Goal: Information Seeking & Learning: Find contact information

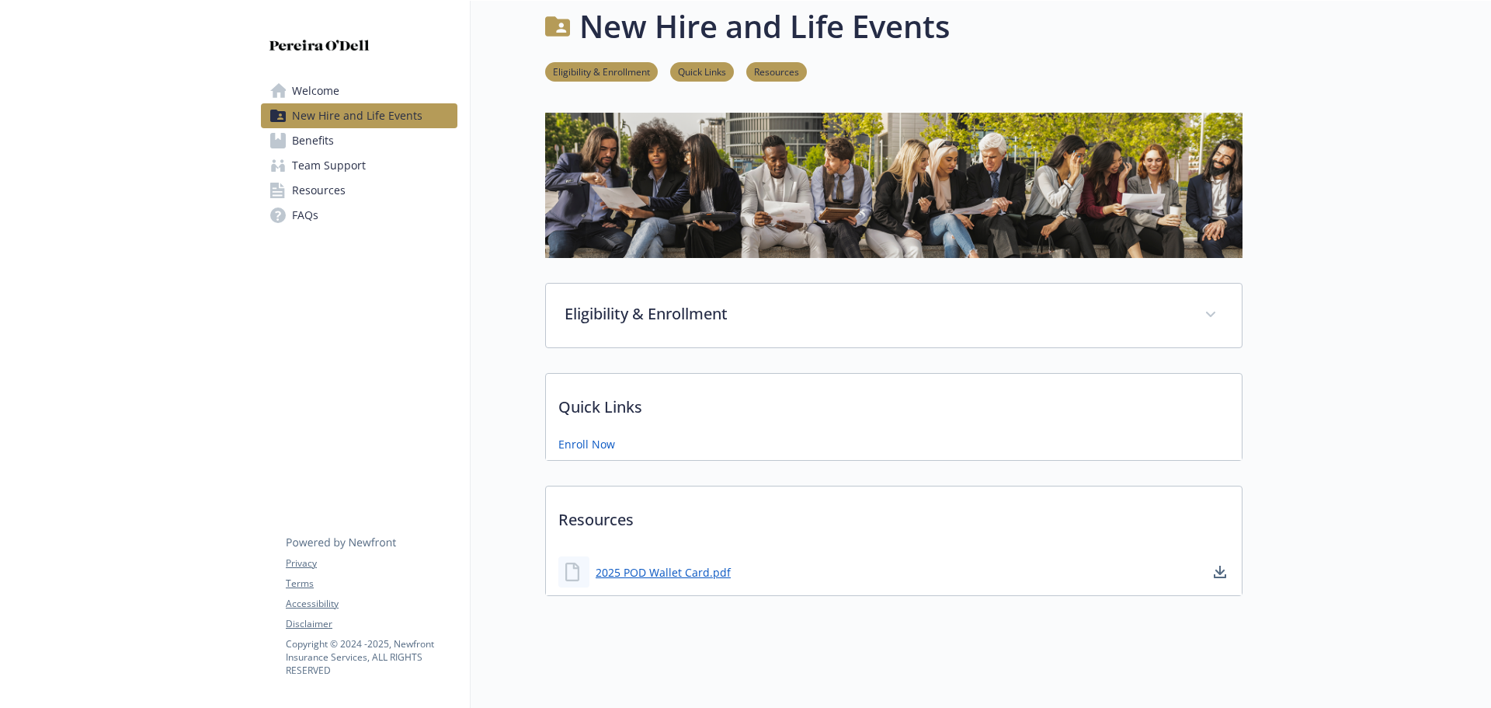
scroll to position [28, 0]
click at [627, 562] on link "2025 POD Wallet Card.pdf" at bounding box center [665, 571] width 138 height 19
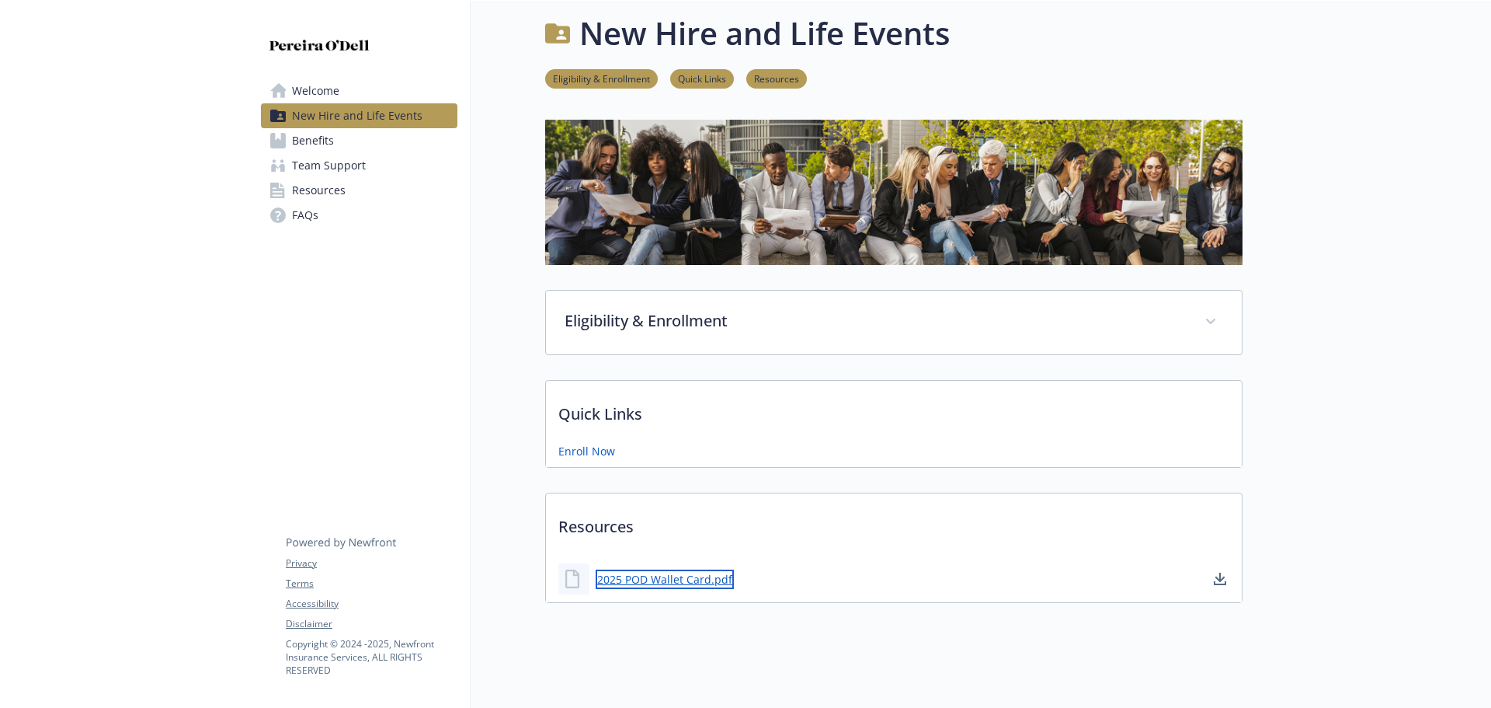
scroll to position [0, 0]
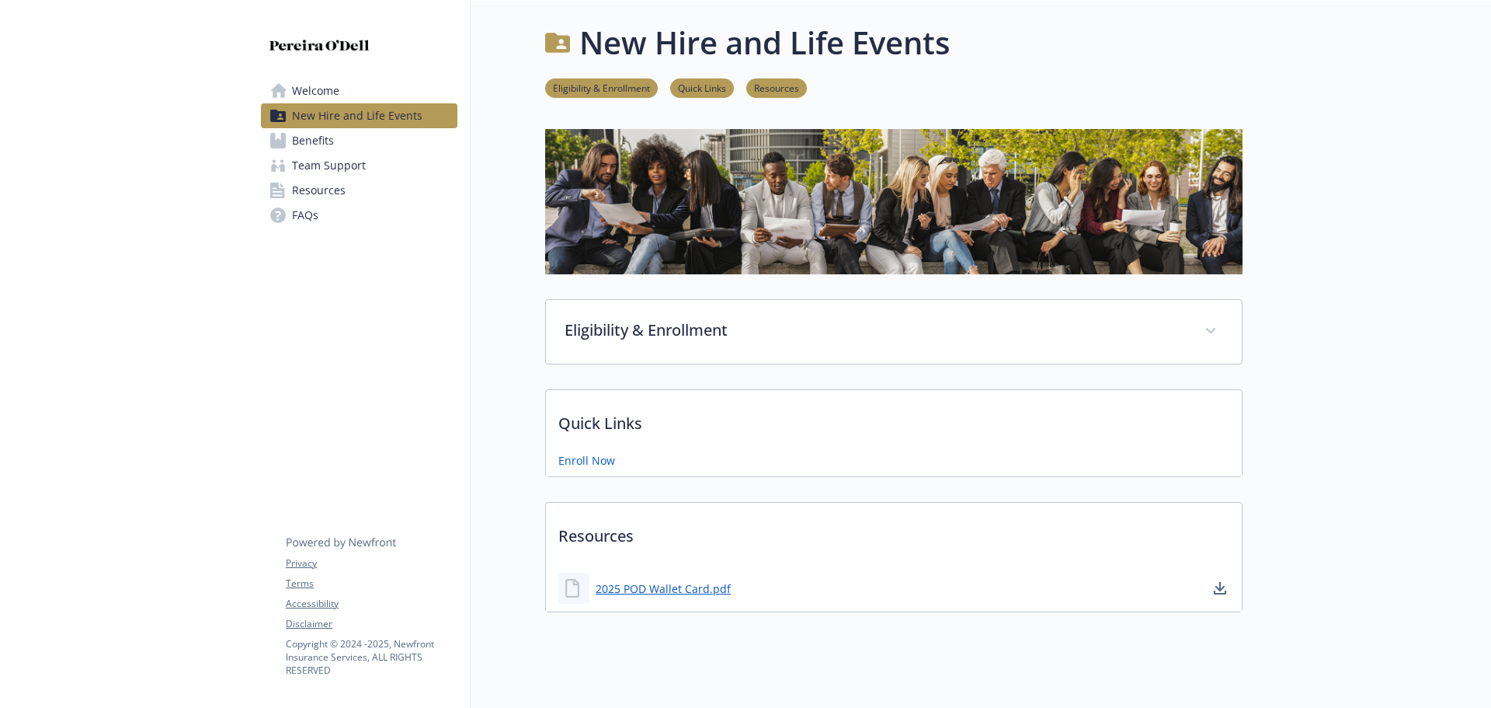
click at [334, 159] on span "Team Support" at bounding box center [329, 165] width 74 height 25
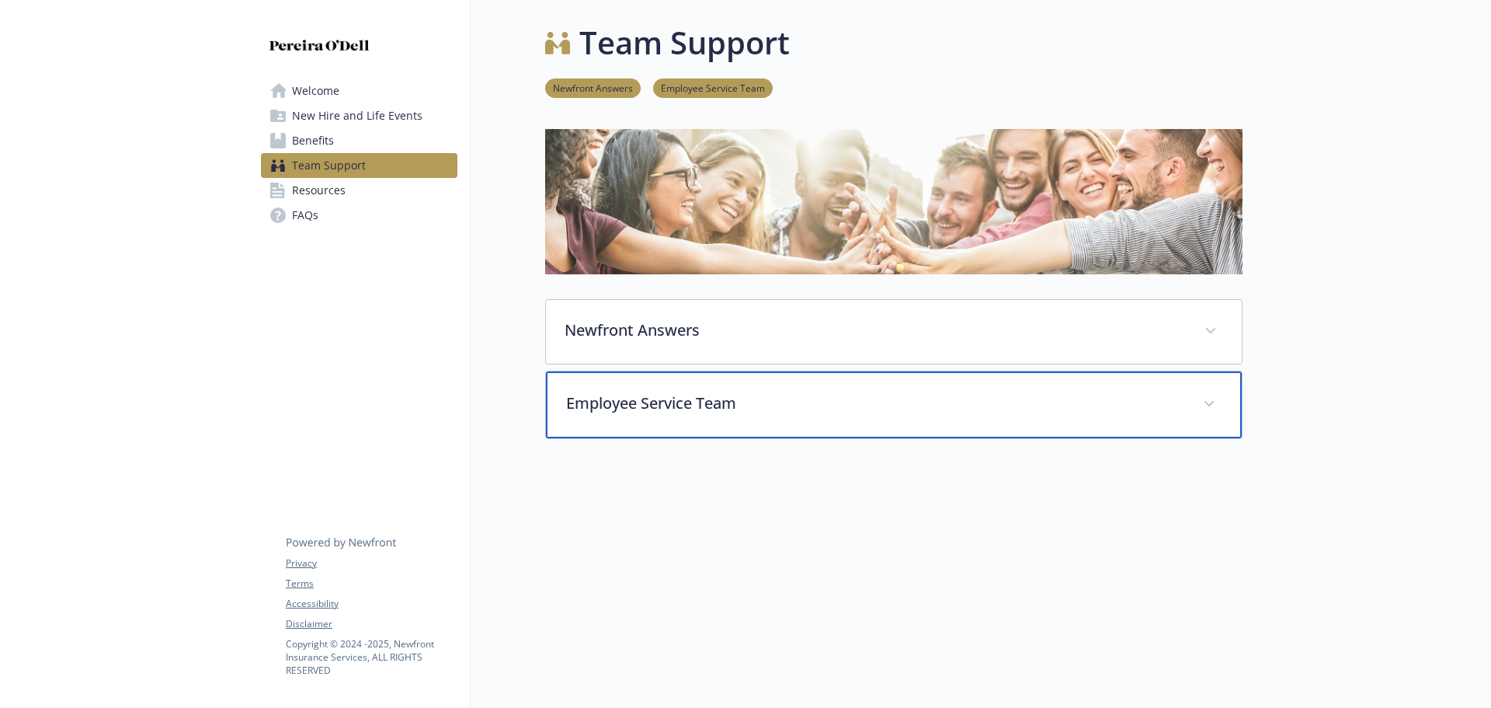
click at [657, 397] on p "Employee Service Team" at bounding box center [875, 402] width 618 height 23
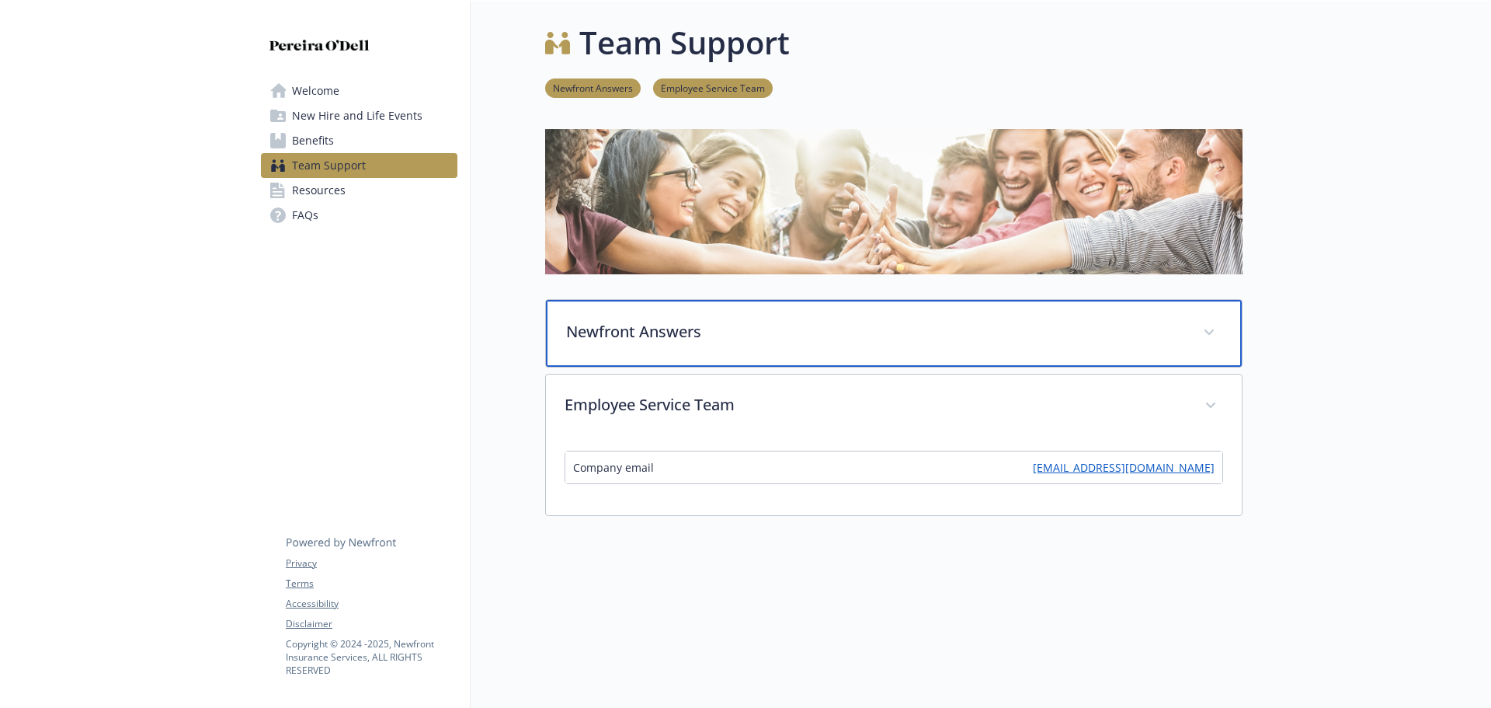
drag, startPoint x: 587, startPoint y: 360, endPoint x: 587, endPoint y: 352, distance: 8.5
click at [587, 356] on div "Newfront Answers" at bounding box center [894, 333] width 696 height 67
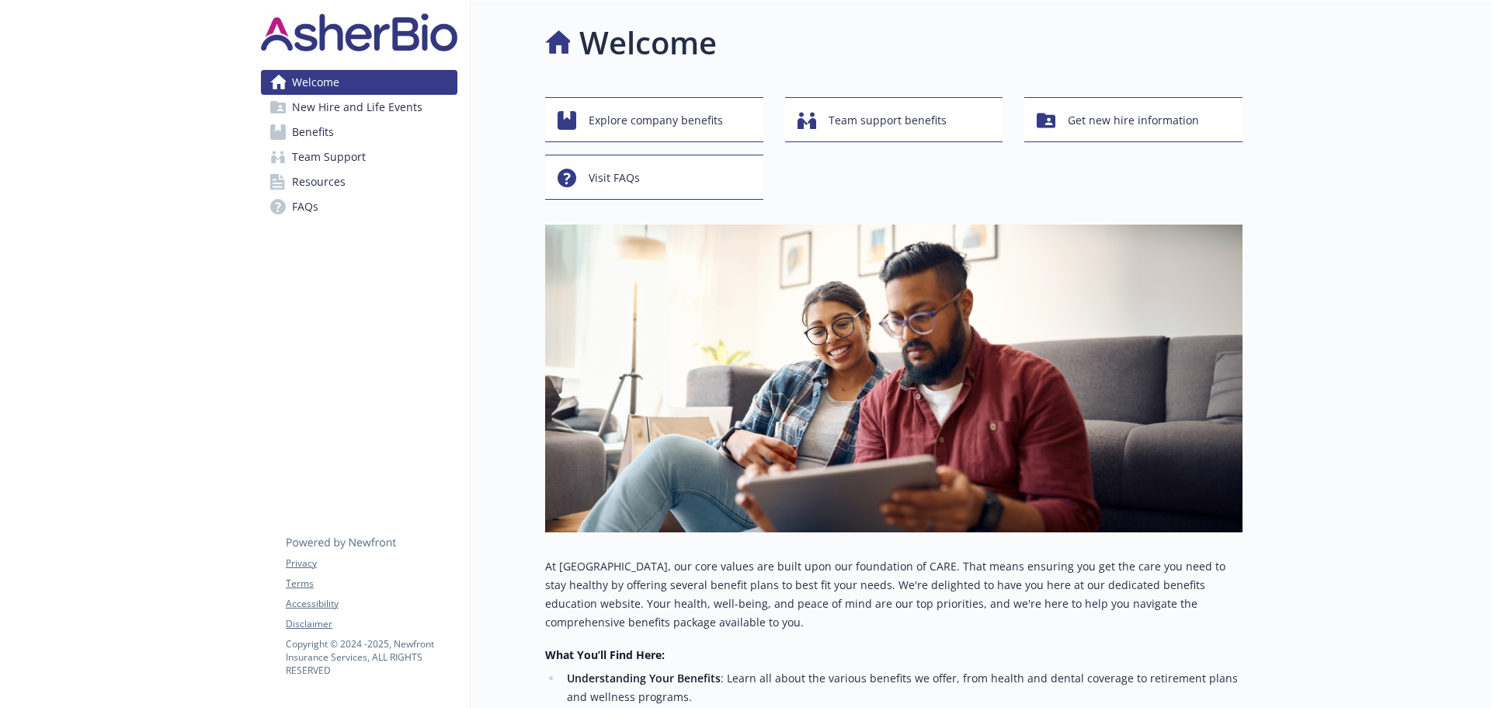
click at [325, 184] on span "Resources" at bounding box center [319, 181] width 54 height 25
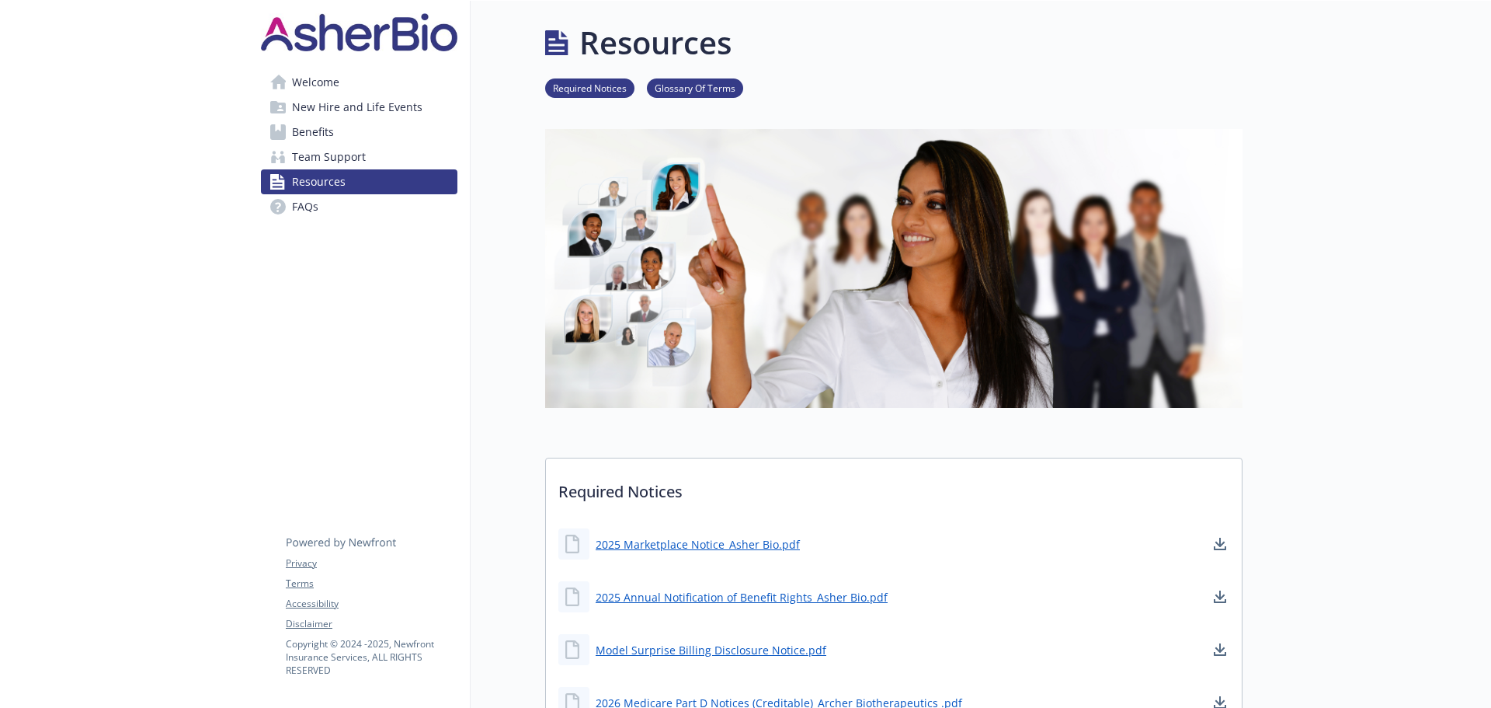
click at [311, 91] on span "Welcome" at bounding box center [315, 82] width 47 height 25
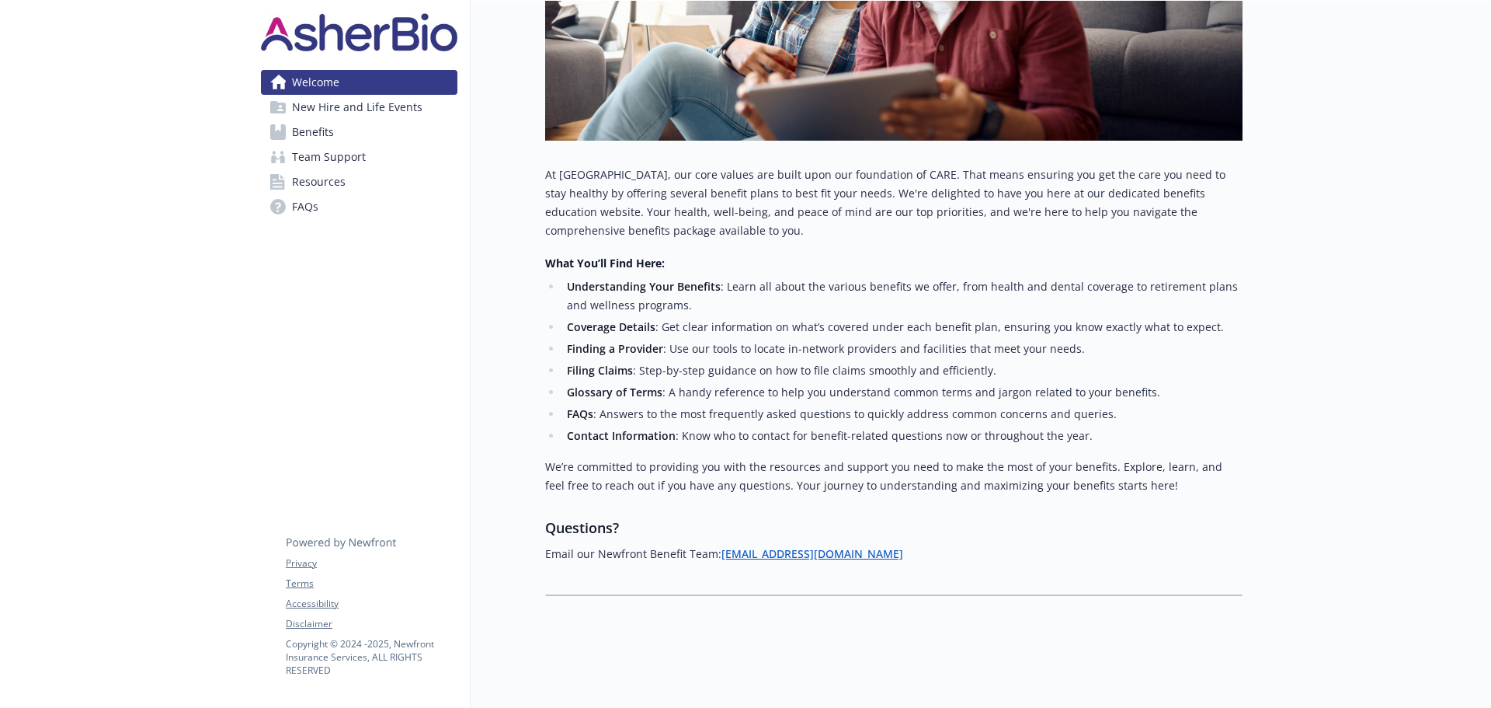
scroll to position [403, 0]
click at [376, 99] on span "New Hire and Life Events" at bounding box center [357, 107] width 130 height 25
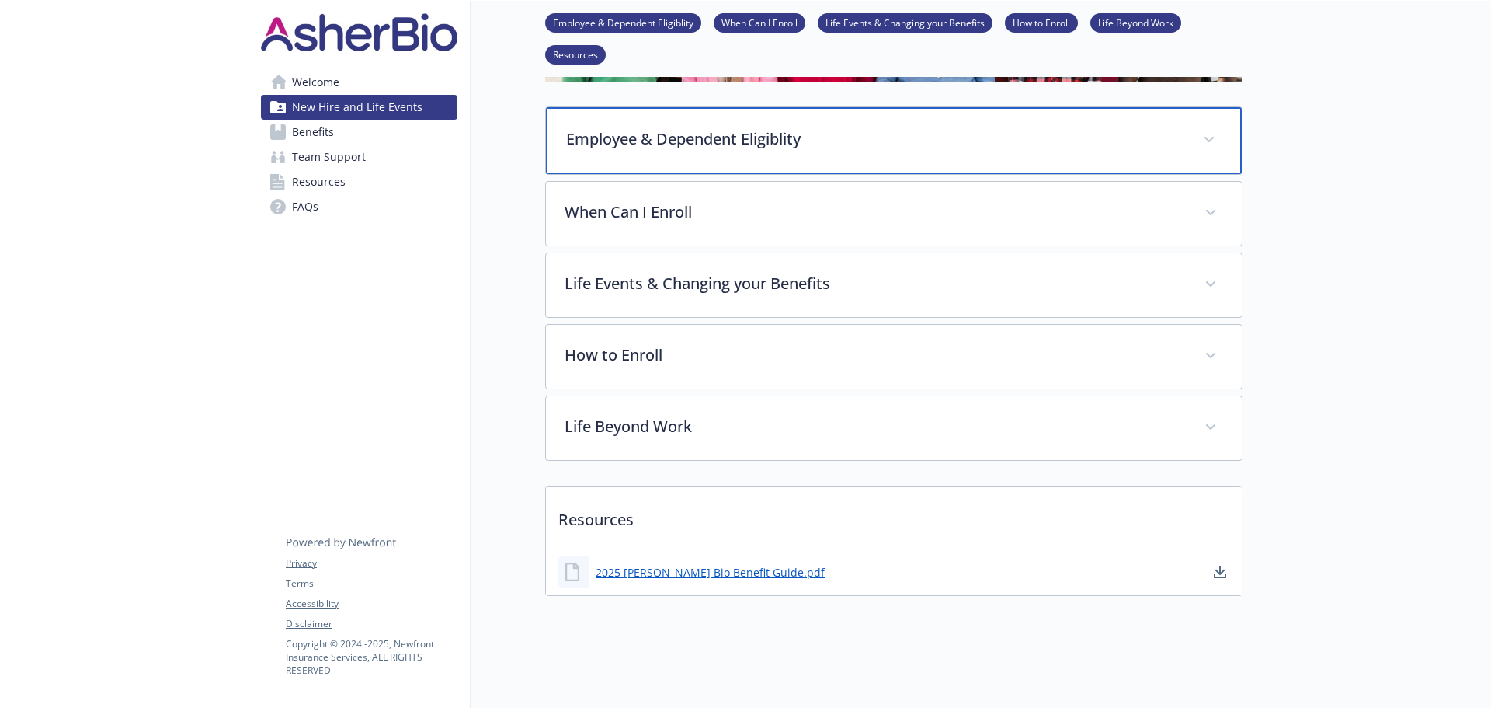
scroll to position [236, 0]
click at [593, 116] on div "Employee & Dependent Eligiblity" at bounding box center [894, 140] width 696 height 67
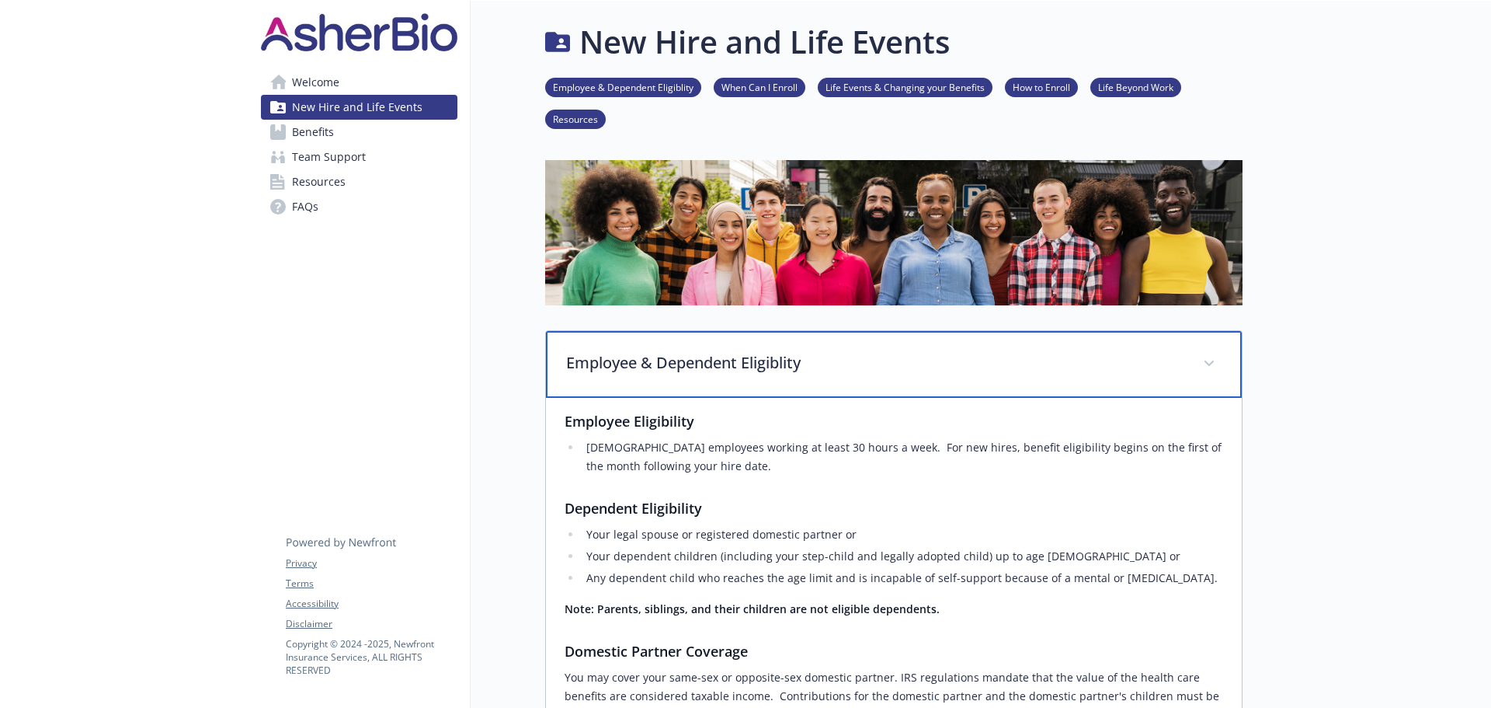
scroll to position [0, 0]
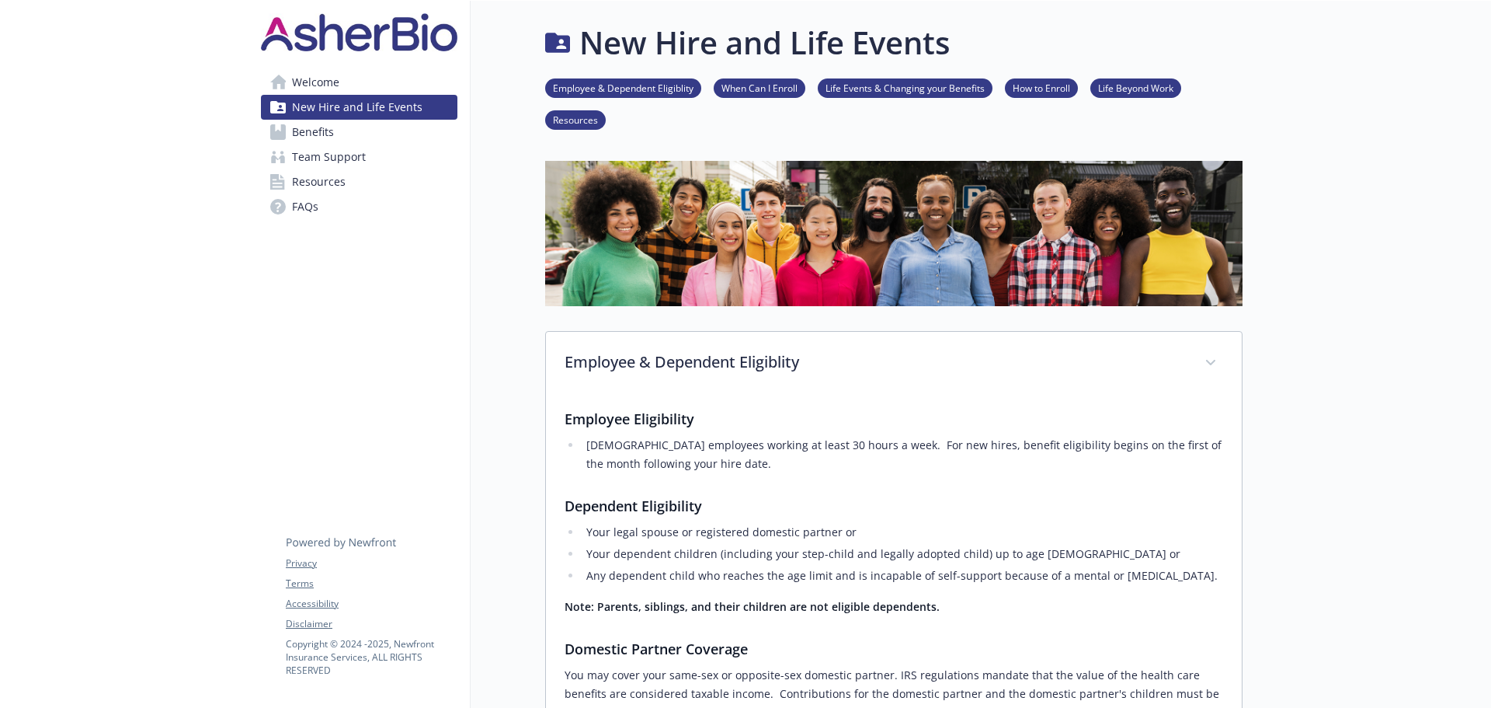
click at [322, 138] on span "Benefits" at bounding box center [313, 132] width 42 height 25
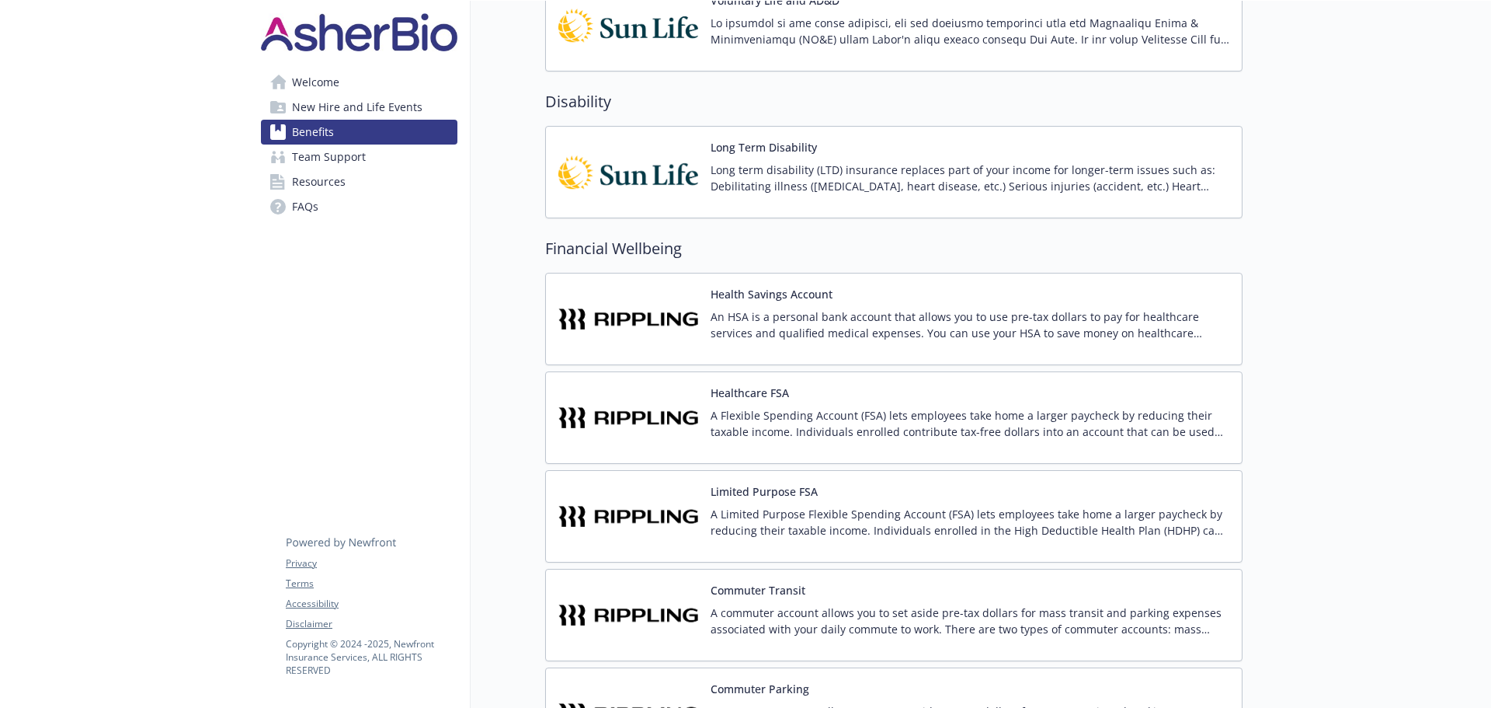
scroll to position [1243, 0]
